Goal: Entertainment & Leisure: Consume media (video, audio)

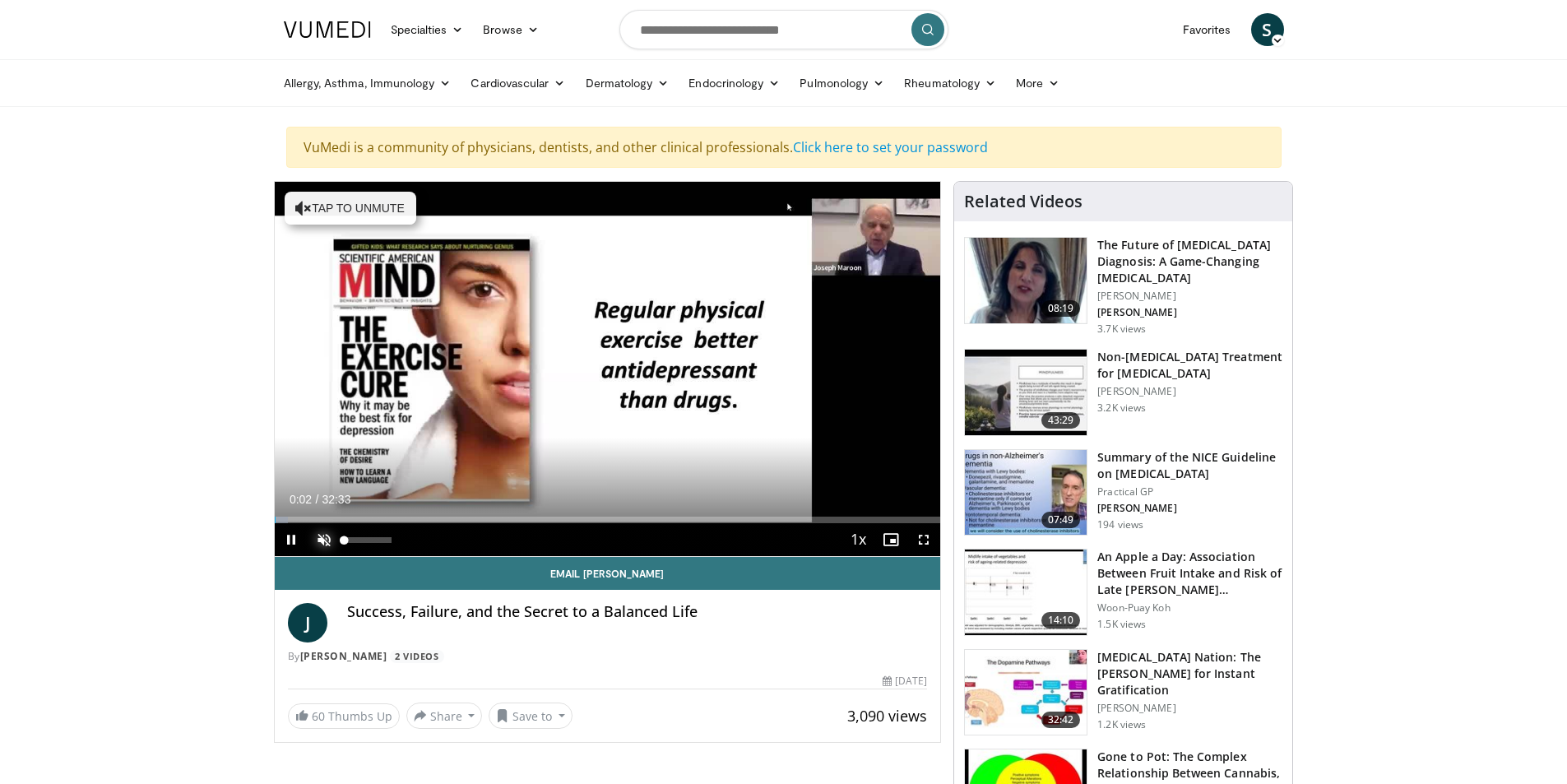
click at [323, 536] on span "Video Player" at bounding box center [324, 540] width 33 height 33
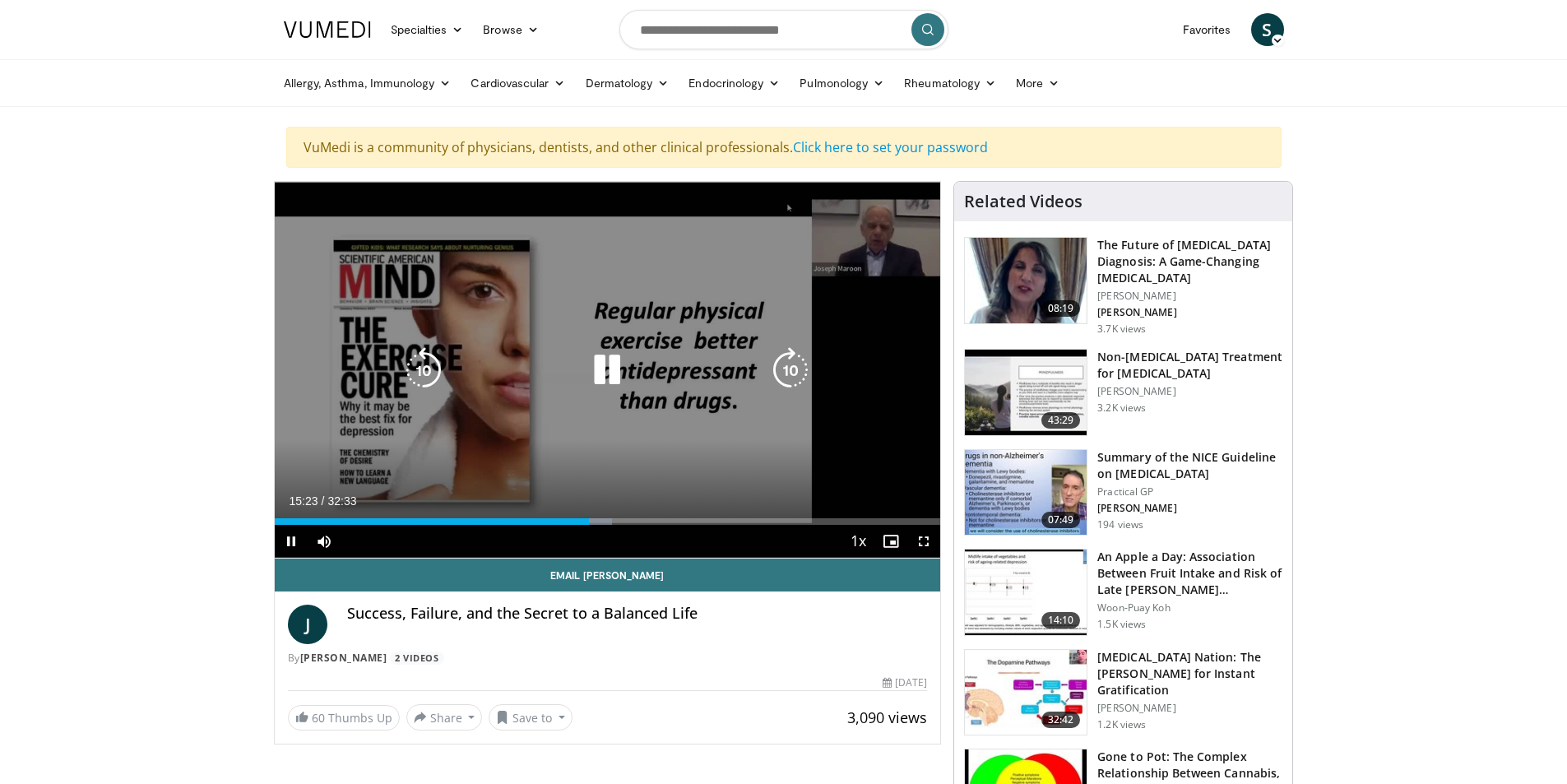
click at [618, 369] on icon "Video Player" at bounding box center [606, 370] width 46 height 46
click at [595, 364] on icon "Video Player" at bounding box center [606, 370] width 46 height 46
click at [610, 359] on icon "Video Player" at bounding box center [606, 370] width 46 height 46
click at [604, 371] on icon "Video Player" at bounding box center [606, 370] width 46 height 46
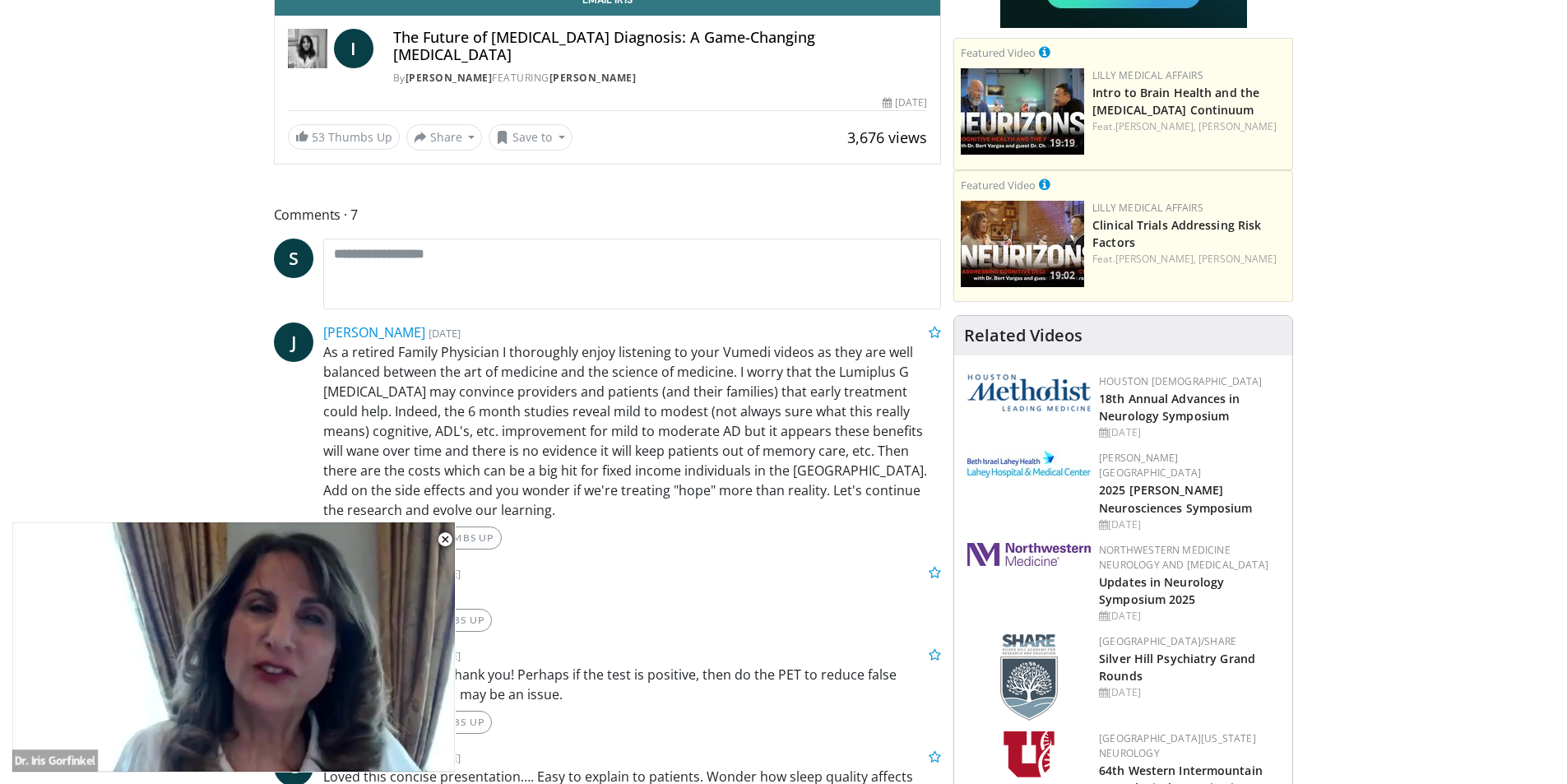
scroll to position [576, 0]
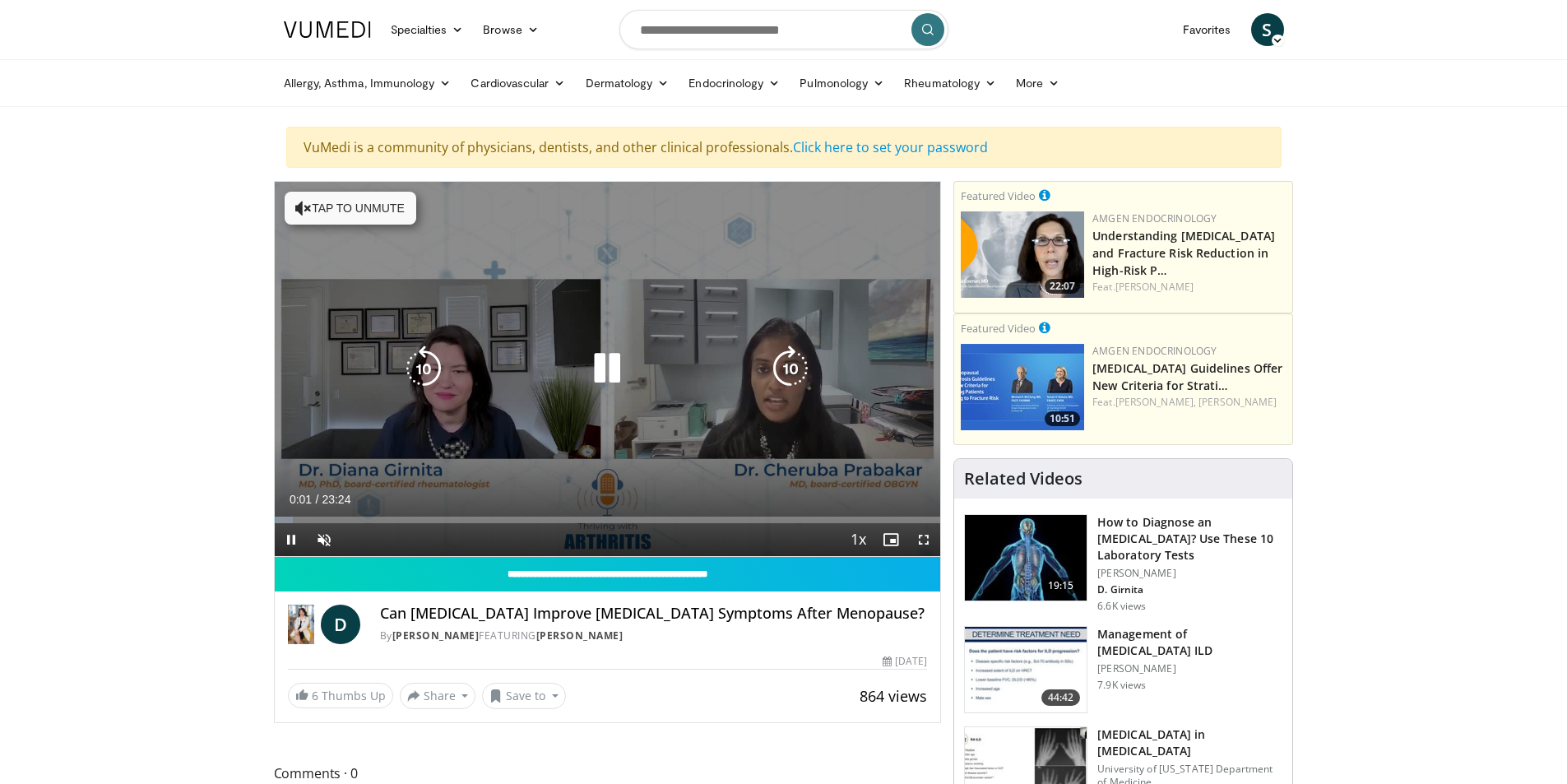
click at [346, 206] on button "Tap to unmute" at bounding box center [350, 208] width 131 height 33
click at [606, 367] on icon "Video Player" at bounding box center [606, 368] width 46 height 46
